Goal: Find specific page/section: Find specific page/section

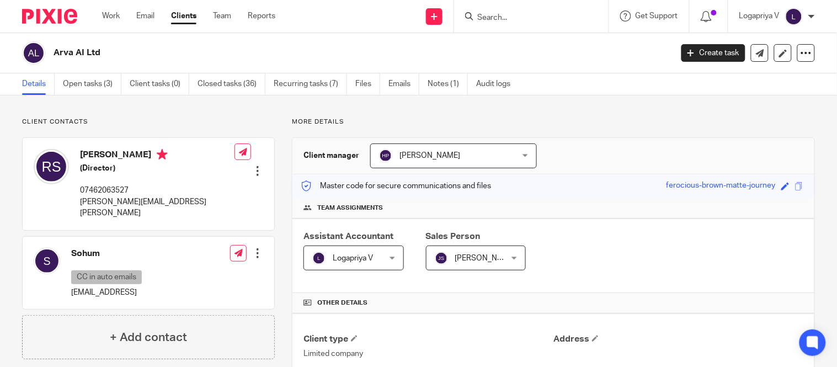
click at [517, 18] on input "Search" at bounding box center [525, 18] width 99 height 10
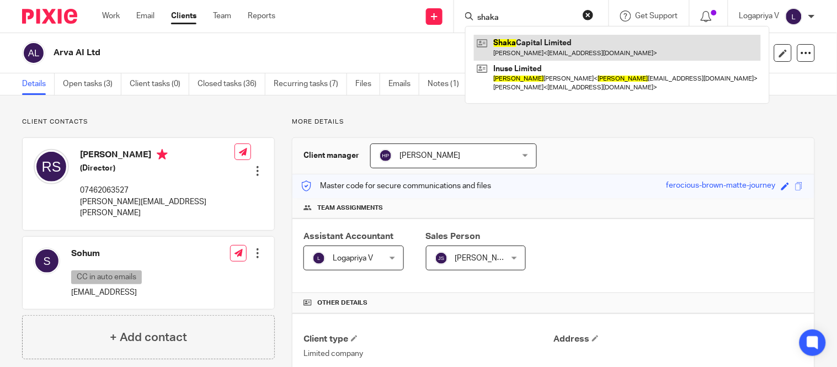
type input "shaka"
click at [525, 51] on link at bounding box center [617, 47] width 287 height 25
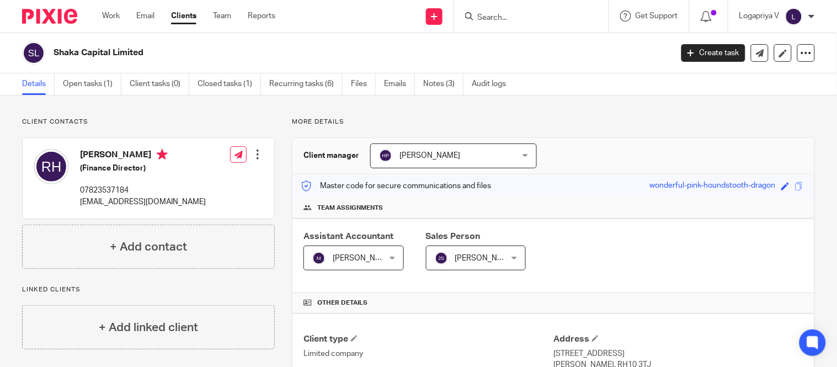
click at [515, 14] on input "Search" at bounding box center [525, 18] width 99 height 10
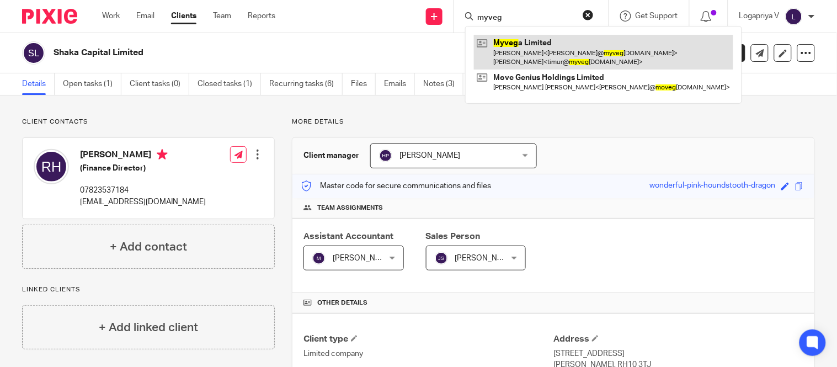
type input "myveg"
click at [521, 52] on link at bounding box center [603, 52] width 259 height 34
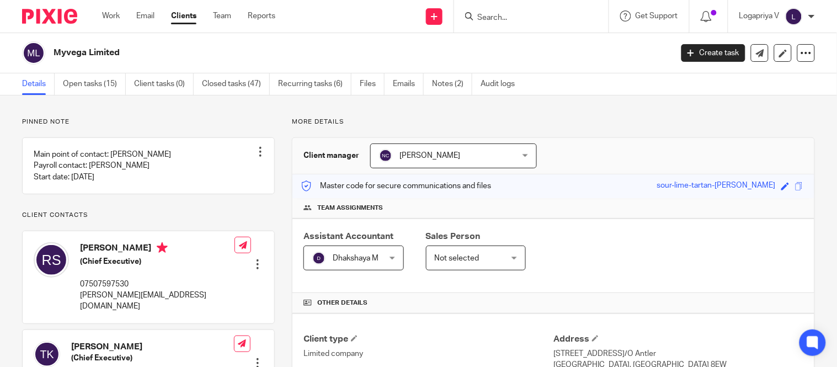
click at [524, 12] on form at bounding box center [534, 16] width 117 height 14
click at [511, 26] on div at bounding box center [531, 16] width 154 height 33
click at [511, 18] on input "Search" at bounding box center [525, 18] width 99 height 10
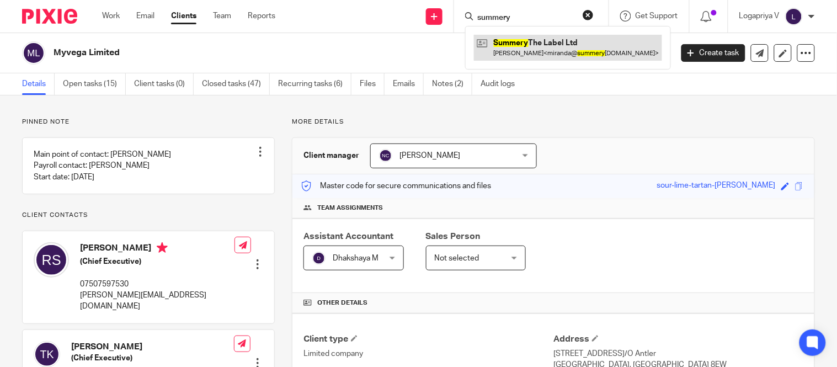
type input "summery"
click at [512, 39] on link at bounding box center [568, 47] width 188 height 25
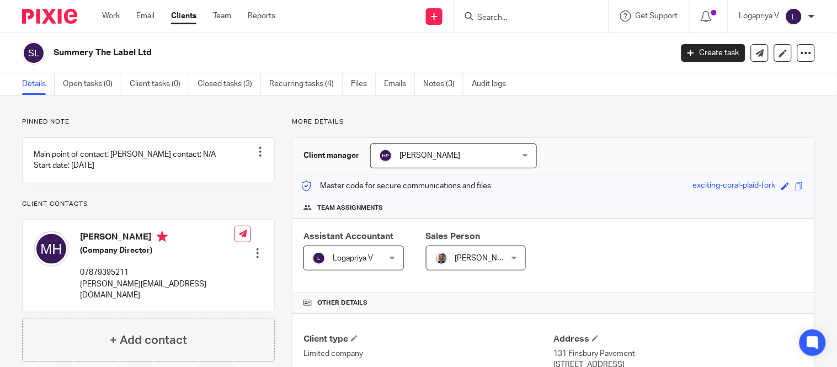
scroll to position [279, 0]
